Goal: Navigation & Orientation: Find specific page/section

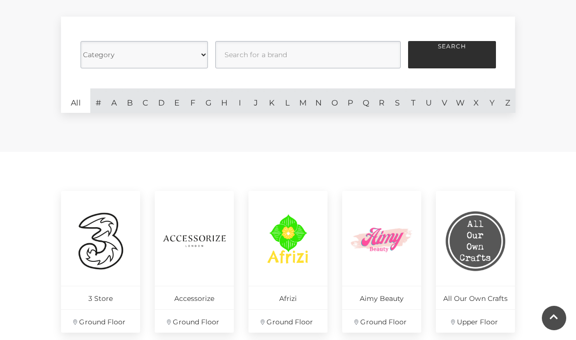
scroll to position [266, 0]
click at [367, 198] on link "Aimy Beauty Ground Floor" at bounding box center [381, 262] width 79 height 142
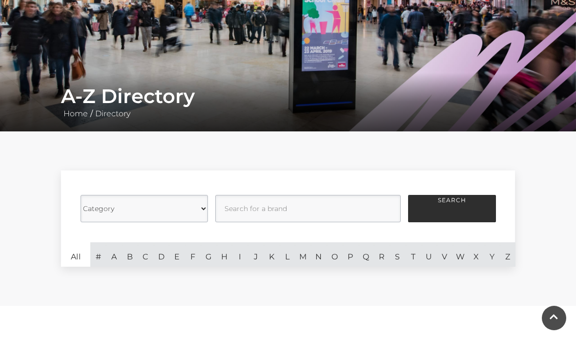
scroll to position [112, 0]
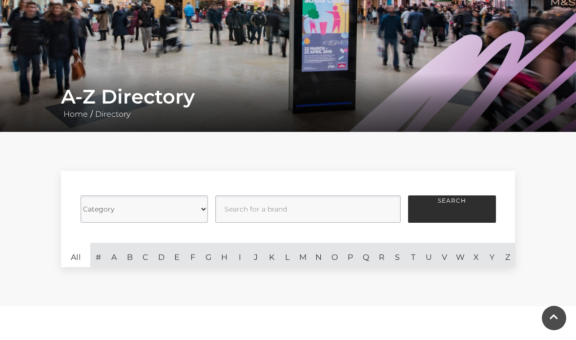
click at [305, 251] on link "M" at bounding box center [303, 255] width 16 height 24
click at [462, 209] on button "Search" at bounding box center [452, 208] width 88 height 27
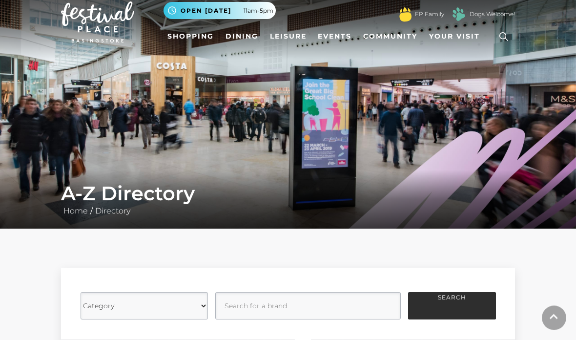
scroll to position [12, 0]
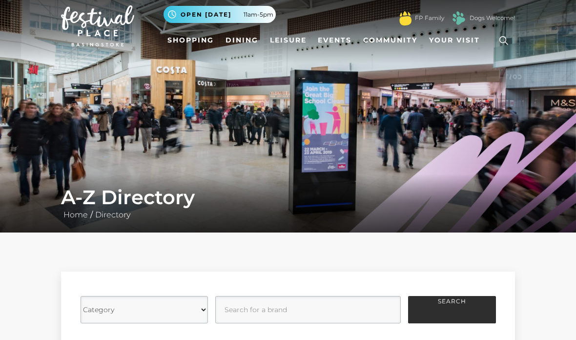
click at [248, 41] on link "Dining" at bounding box center [242, 40] width 41 height 18
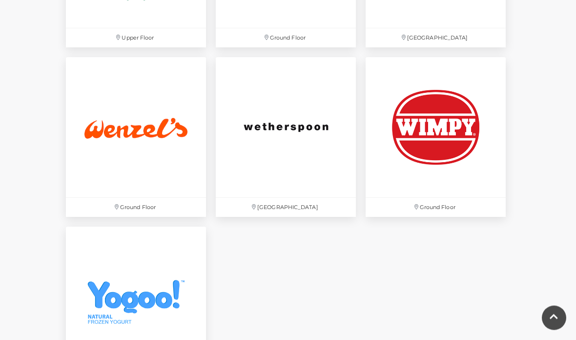
scroll to position [2784, 0]
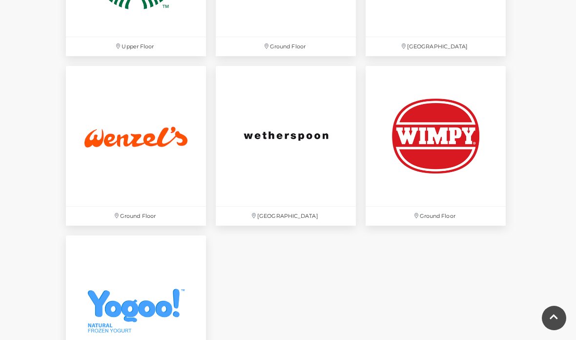
click at [331, 158] on img at bounding box center [286, 136] width 140 height 140
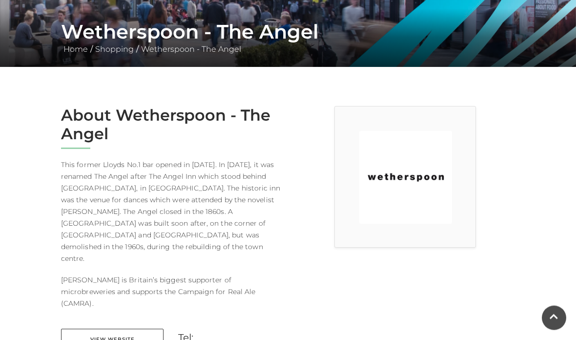
scroll to position [177, 0]
click at [135, 329] on link "View Website" at bounding box center [112, 340] width 103 height 22
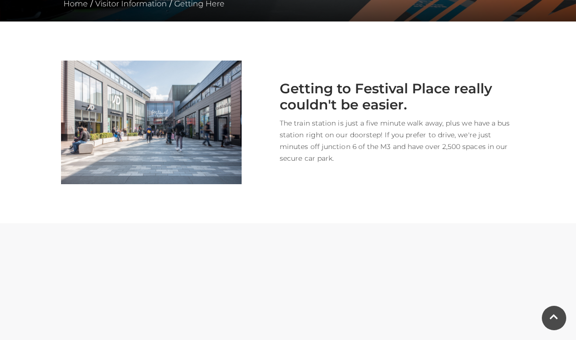
scroll to position [262, 0]
